Goal: Task Accomplishment & Management: Manage account settings

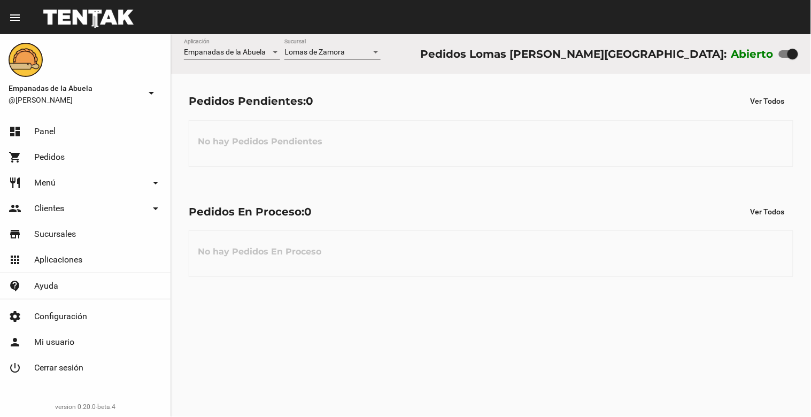
click at [334, 49] on span "Lomas de Zamora" at bounding box center [314, 52] width 60 height 9
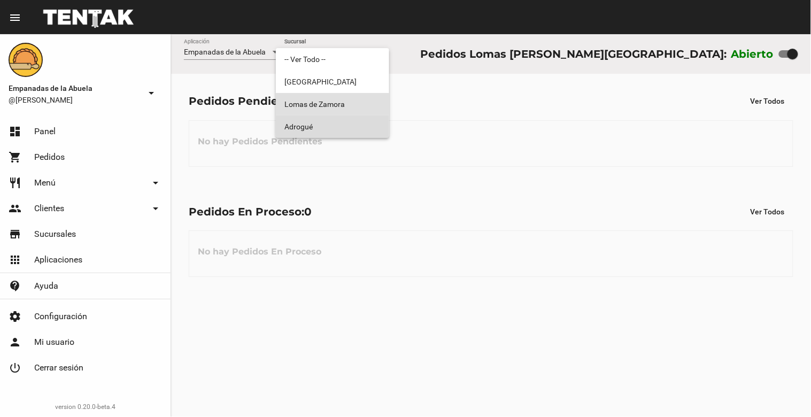
click at [321, 124] on span "Adrogué" at bounding box center [332, 127] width 96 height 22
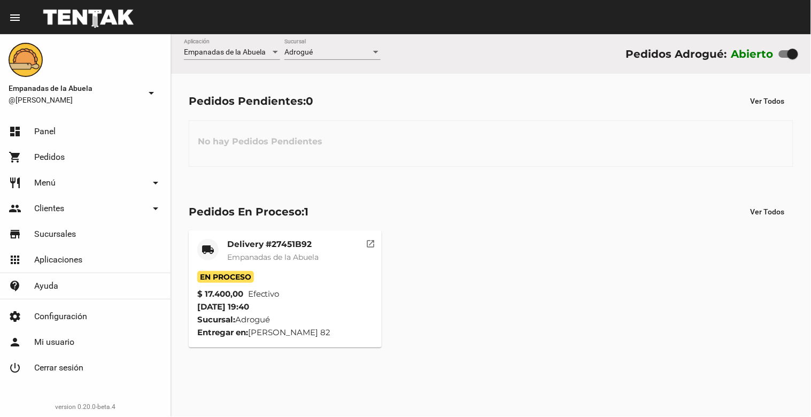
click at [353, 46] on div "Adrogué Sucursal" at bounding box center [332, 49] width 96 height 21
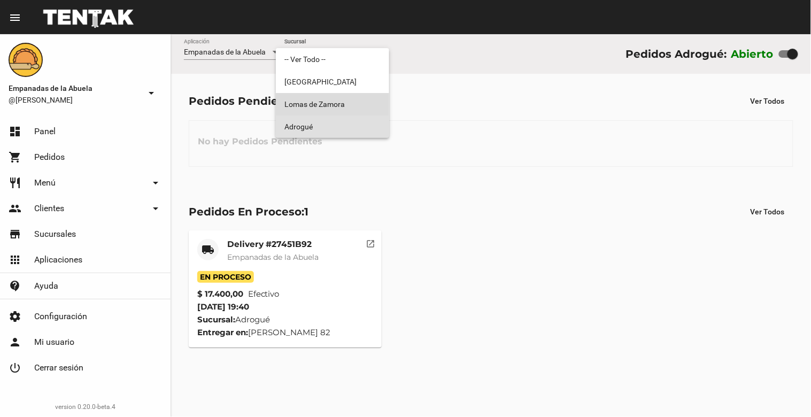
click at [347, 105] on span "Lomas de Zamora" at bounding box center [332, 104] width 96 height 22
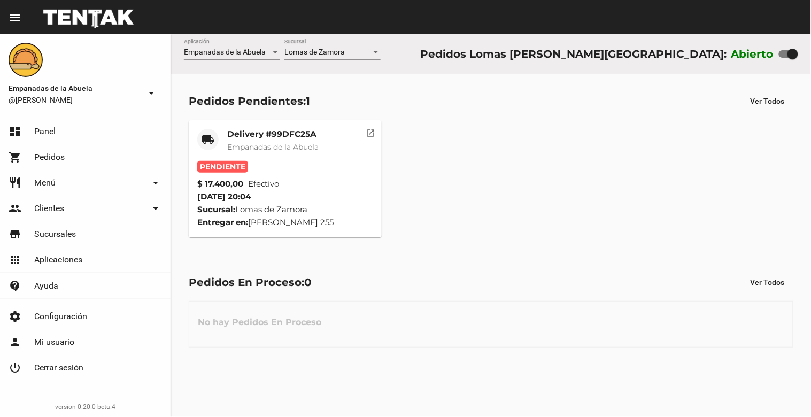
click at [271, 151] on span "Empanadas de la Abuela" at bounding box center [272, 147] width 91 height 10
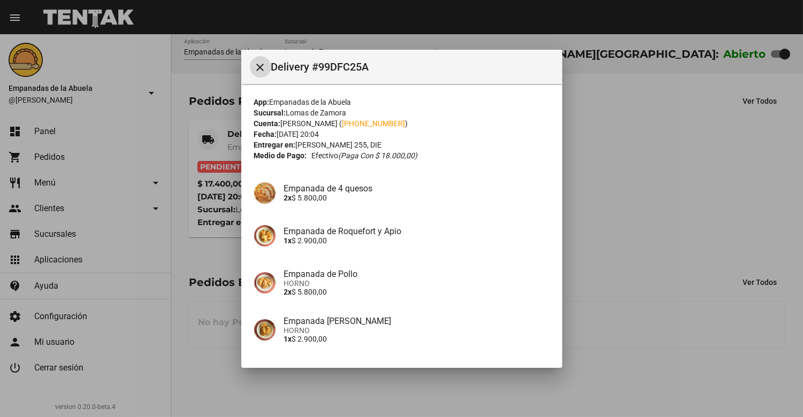
scroll to position [82, 0]
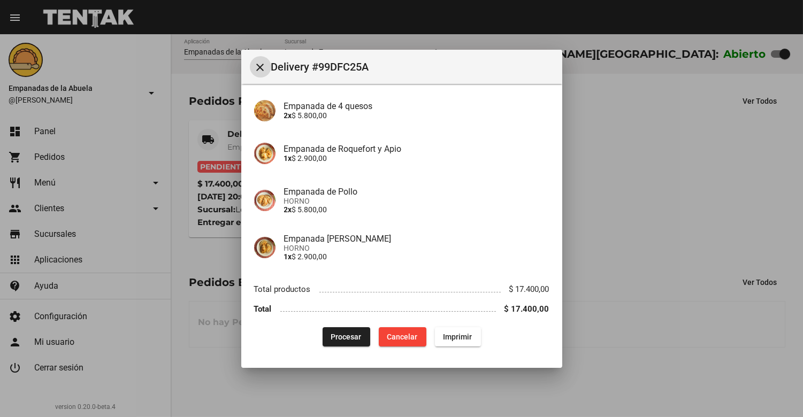
click at [337, 333] on span "Procesar" at bounding box center [346, 337] width 30 height 9
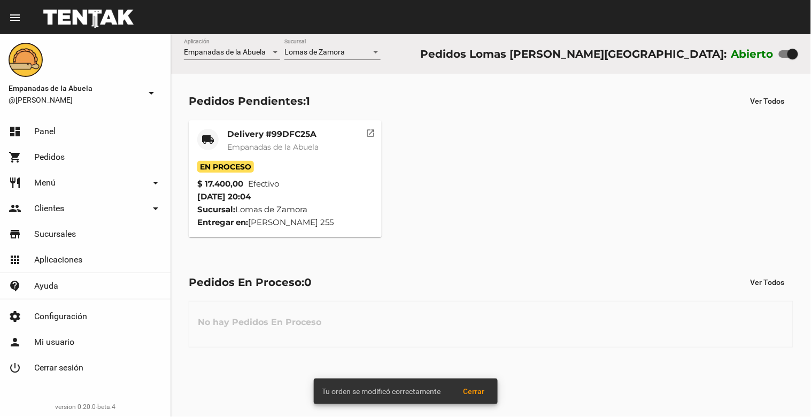
click at [270, 134] on mat-card-title "Delivery #99DFC25A" at bounding box center [272, 134] width 91 height 11
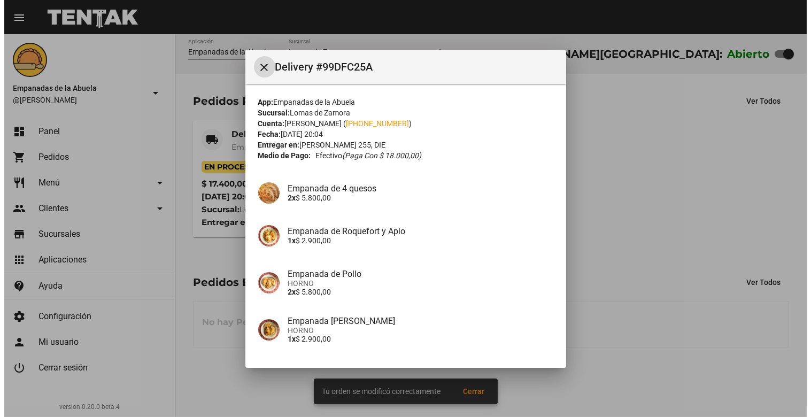
scroll to position [82, 0]
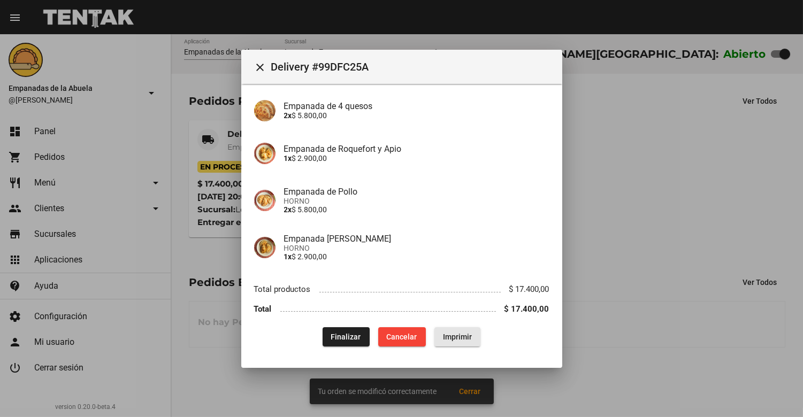
click at [452, 337] on span "Imprimir" at bounding box center [457, 337] width 29 height 9
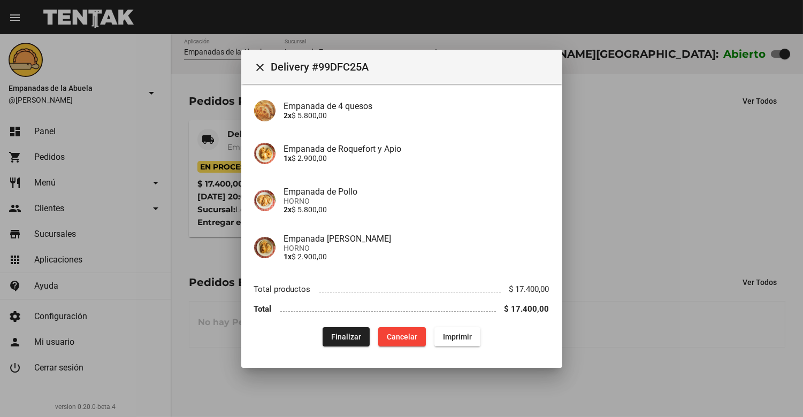
click at [253, 72] on button "close" at bounding box center [260, 66] width 21 height 21
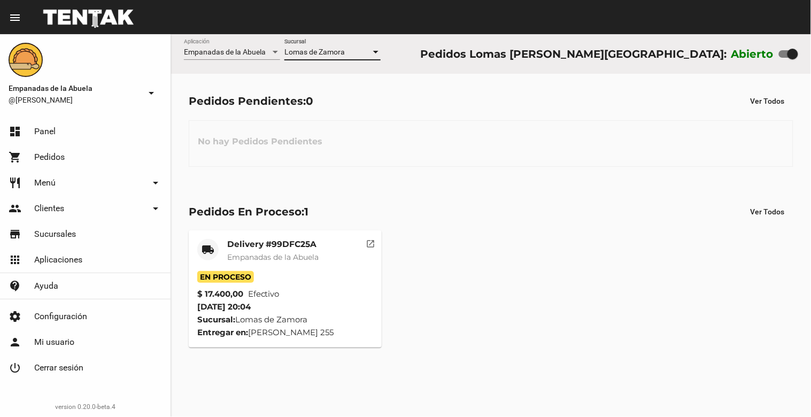
click at [314, 52] on span "Lomas de Zamora" at bounding box center [314, 52] width 60 height 9
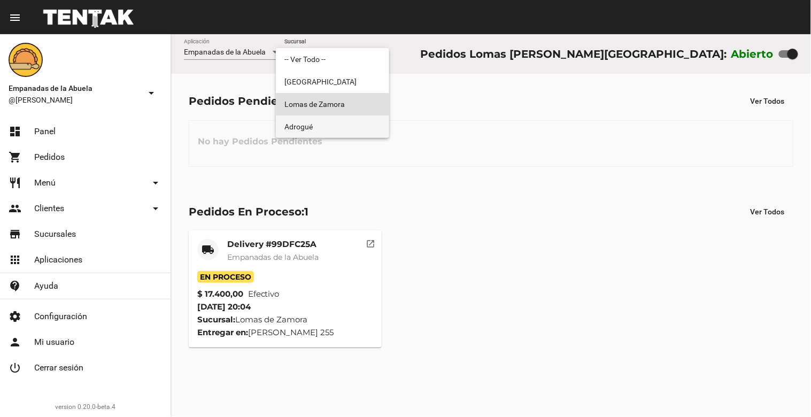
click at [335, 127] on span "Adrogué" at bounding box center [332, 127] width 96 height 22
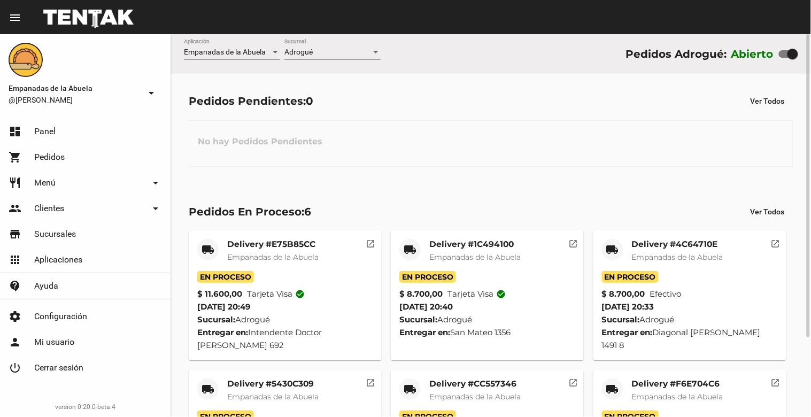
click at [324, 45] on div "Adrogué Sucursal" at bounding box center [332, 49] width 96 height 21
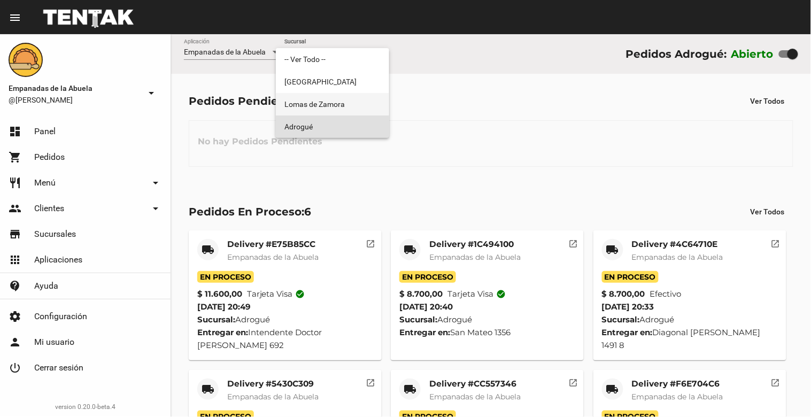
click at [327, 107] on span "Lomas de Zamora" at bounding box center [332, 104] width 96 height 22
